Goal: Transaction & Acquisition: Purchase product/service

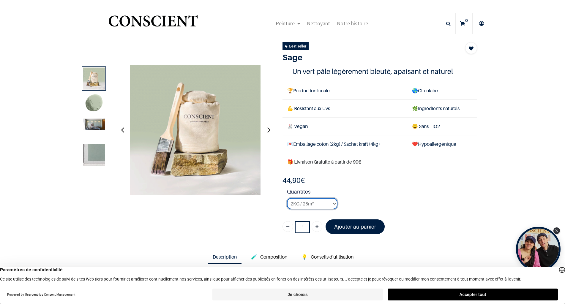
drag, startPoint x: 314, startPoint y: 207, endPoint x: 305, endPoint y: 203, distance: 10.4
click at [305, 203] on select "2KG / 25m² 4KG / 50m² 8KG / 100m² Testeur" at bounding box center [312, 203] width 50 height 11
click at [391, 213] on li "Quantités 2KG / 25m² 4KG / 50m² 8KG / 100m² Testeur" at bounding box center [382, 201] width 190 height 26
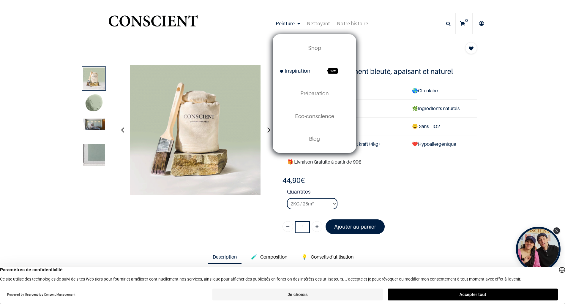
click at [299, 71] on span "Inspiration" at bounding box center [295, 71] width 30 height 6
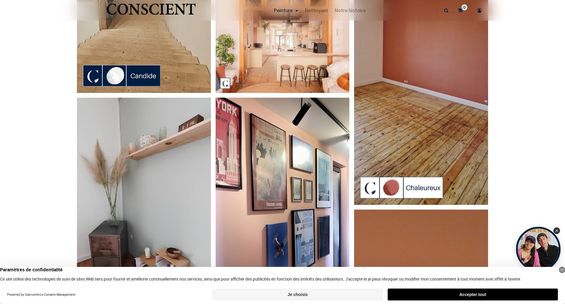
scroll to position [861, 0]
click at [447, 78] on img at bounding box center [421, 85] width 134 height 238
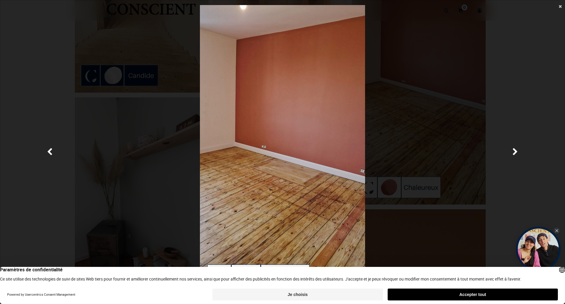
click at [560, 6] on span "×" at bounding box center [560, 6] width 3 height 8
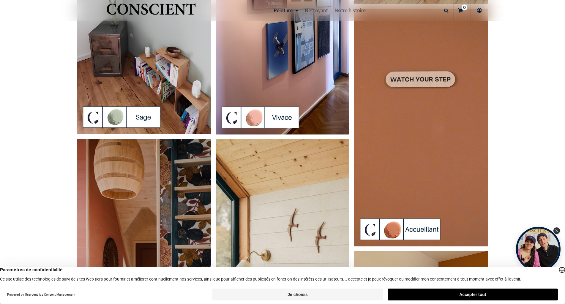
scroll to position [1129, 0]
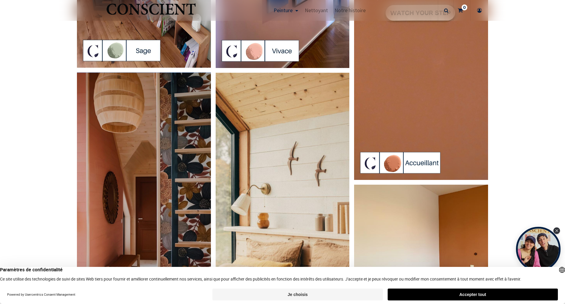
click at [427, 116] on img at bounding box center [421, 61] width 134 height 238
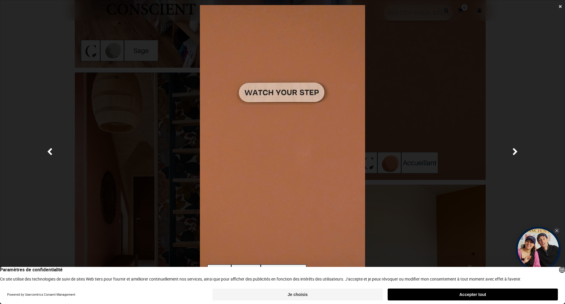
click at [559, 7] on span "×" at bounding box center [560, 6] width 3 height 8
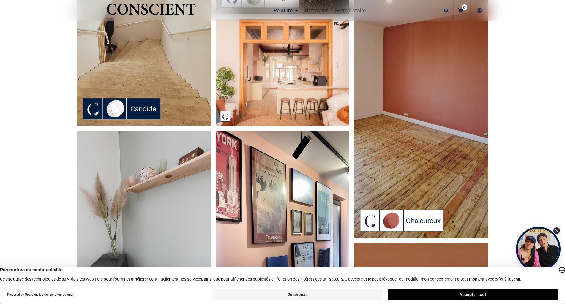
scroll to position [710, 0]
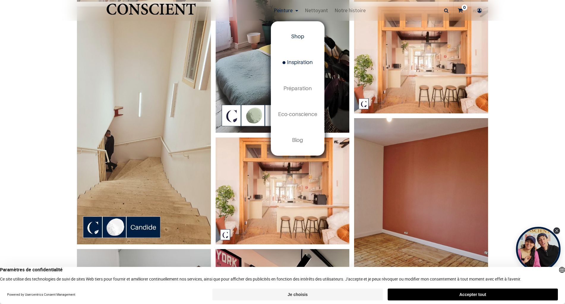
click at [295, 36] on span "Shop" at bounding box center [297, 36] width 13 height 6
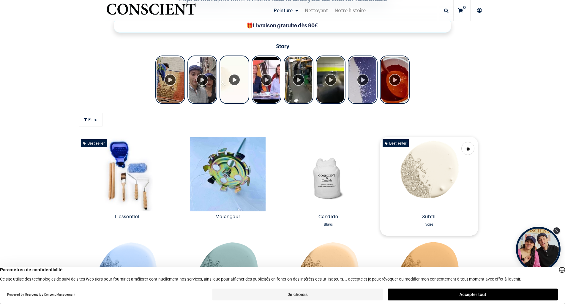
scroll to position [267, 0]
click at [430, 172] on img at bounding box center [429, 174] width 98 height 75
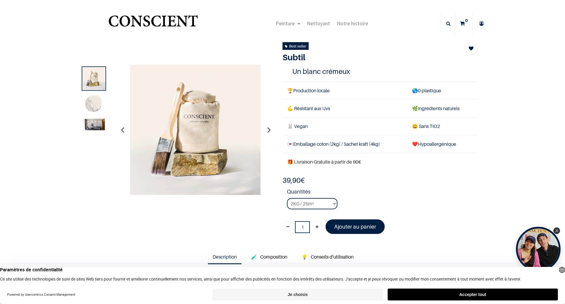
drag, startPoint x: 282, startPoint y: 179, endPoint x: 312, endPoint y: 183, distance: 30.2
click at [312, 183] on div "39,90 € 39,90 € 39.9 EUR 39,90 €" at bounding box center [379, 181] width 195 height 10
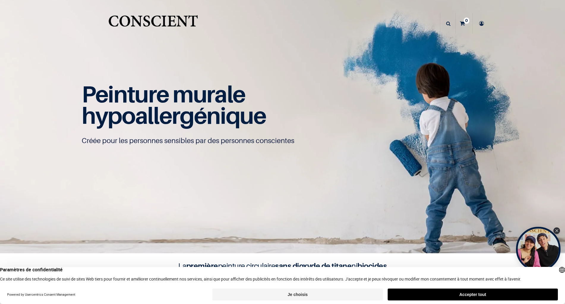
scroll to position [0, 0]
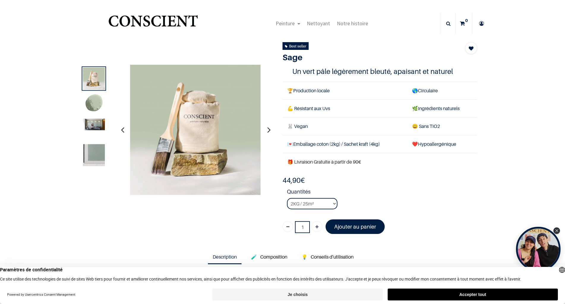
click at [320, 293] on button "Je choisis" at bounding box center [297, 295] width 170 height 12
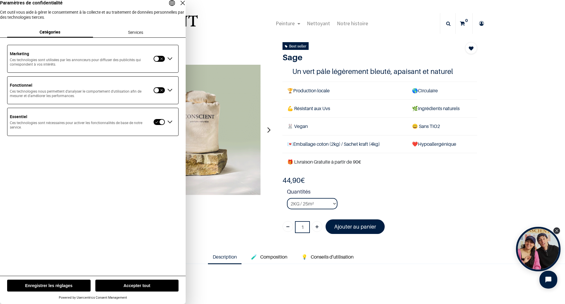
click at [48, 286] on button "Enregistrer les réglages" at bounding box center [48, 286] width 83 height 12
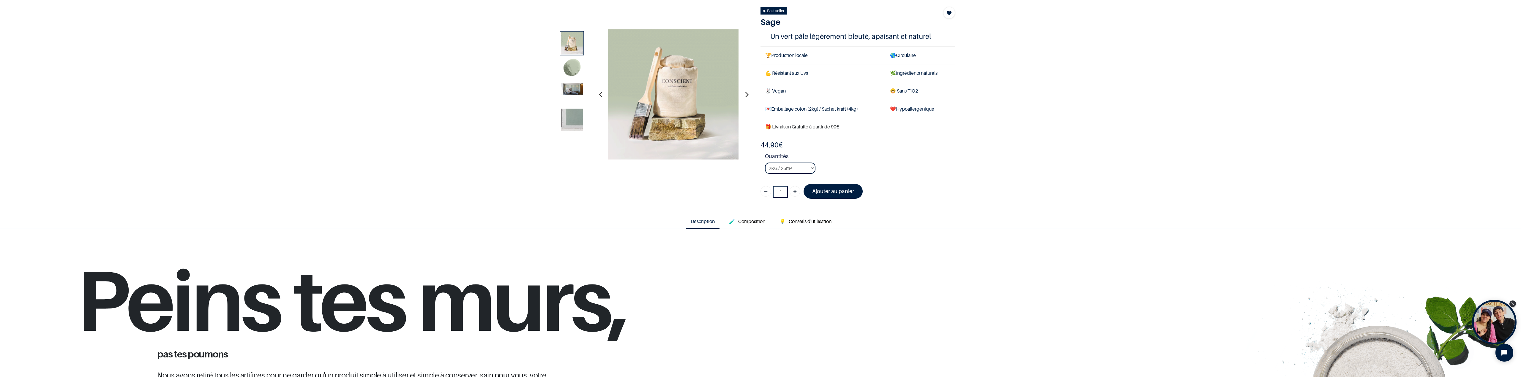
scroll to position [208, 0]
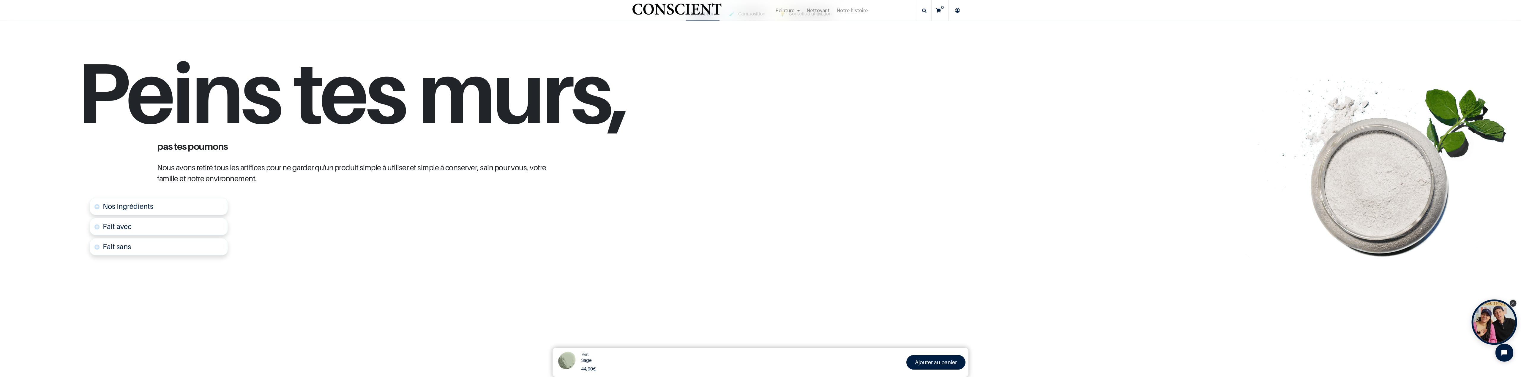
click at [565, 301] on div "Close Tolstoy widget" at bounding box center [1512, 304] width 7 height 7
